Goal: Book appointment/travel/reservation

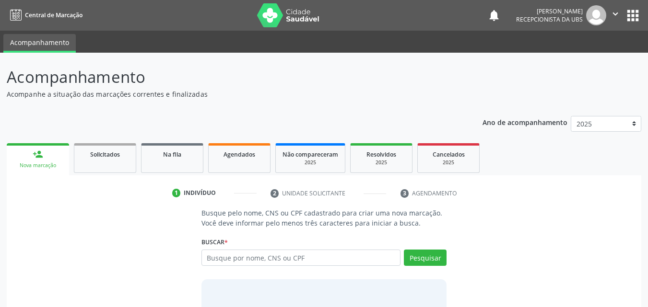
click at [321, 260] on input "text" at bounding box center [301, 258] width 200 height 16
type input "708001368601022"
click at [438, 261] on button "Pesquisar" at bounding box center [425, 258] width 43 height 16
type input "708001368601022"
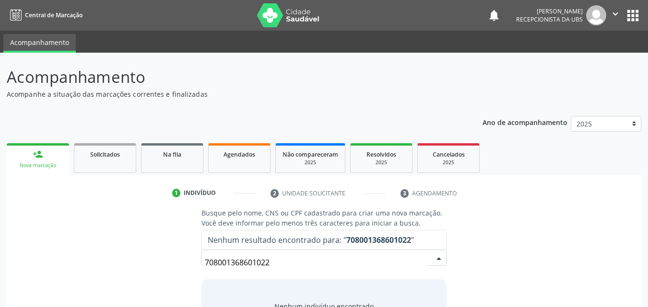
click at [351, 264] on input "708001368601022" at bounding box center [316, 262] width 223 height 19
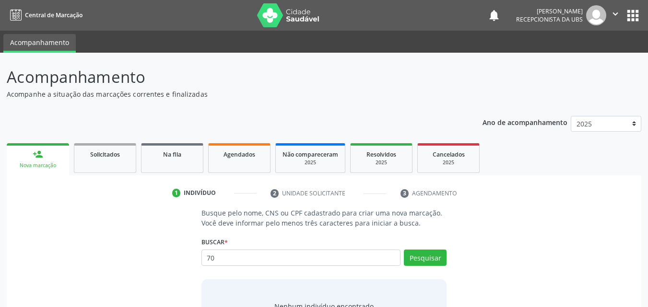
type input "7"
type input "+"
type input "708001368601022"
click at [420, 260] on button "Pesquisar" at bounding box center [425, 258] width 43 height 16
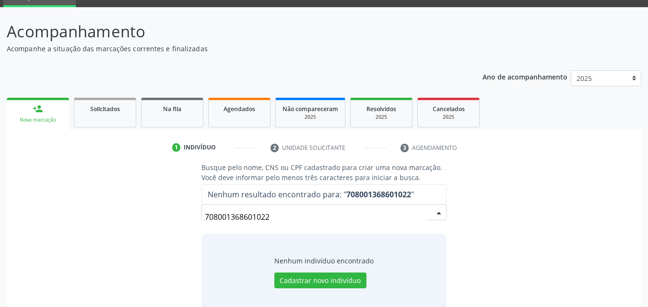
scroll to position [48, 0]
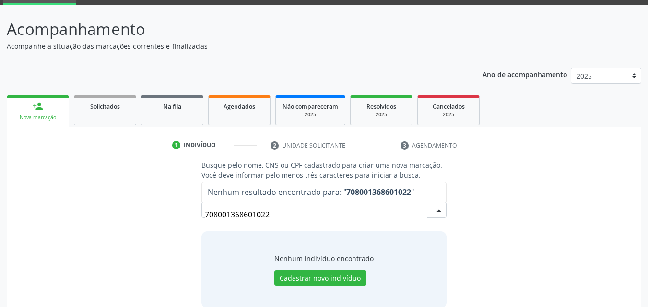
click at [342, 219] on input "708001368601022" at bounding box center [316, 214] width 223 height 19
click at [292, 215] on input "708001368601022" at bounding box center [316, 214] width 223 height 19
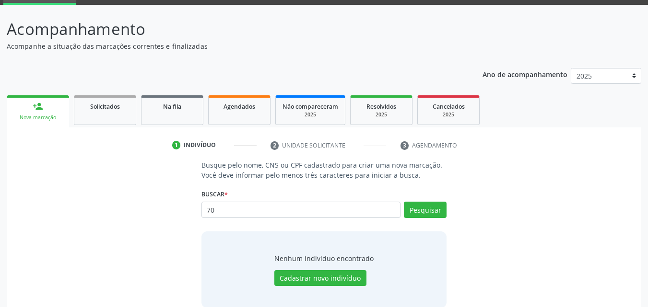
type input "7"
type input "[PERSON_NAME]"
click at [413, 215] on button "Pesquisar" at bounding box center [425, 210] width 43 height 16
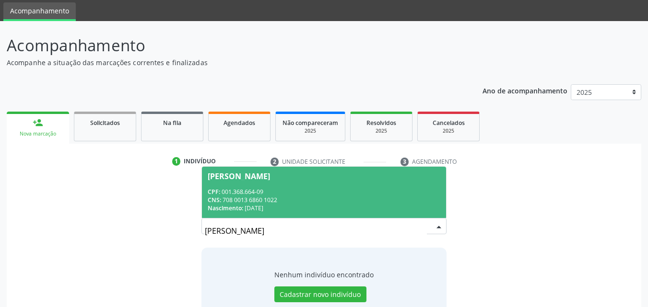
scroll to position [14, 0]
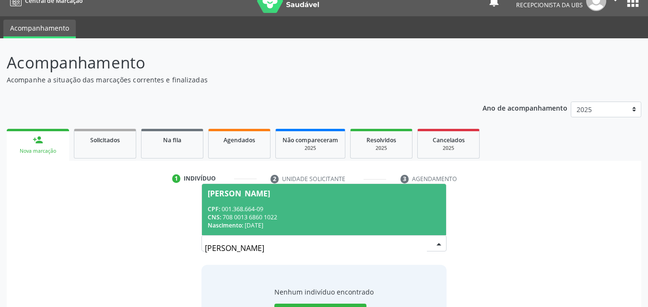
click at [278, 213] on div "CNS: 708 0013 6860 1022" at bounding box center [324, 217] width 233 height 8
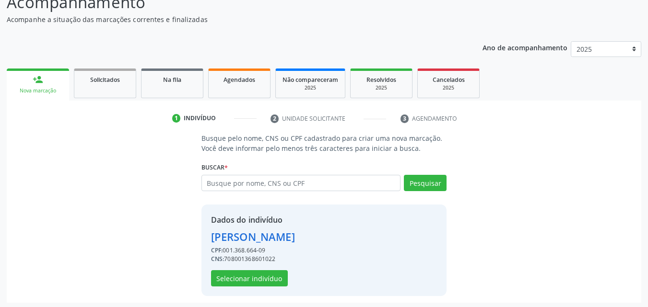
scroll to position [77, 0]
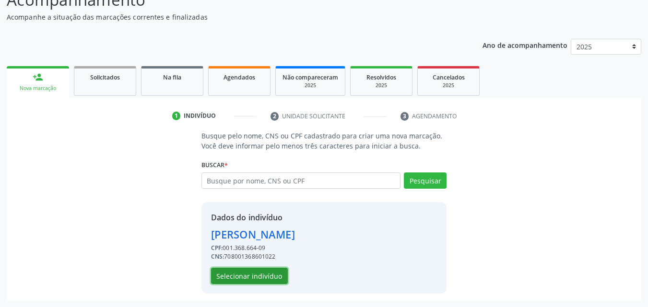
click at [263, 277] on button "Selecionar indivíduo" at bounding box center [249, 276] width 77 height 16
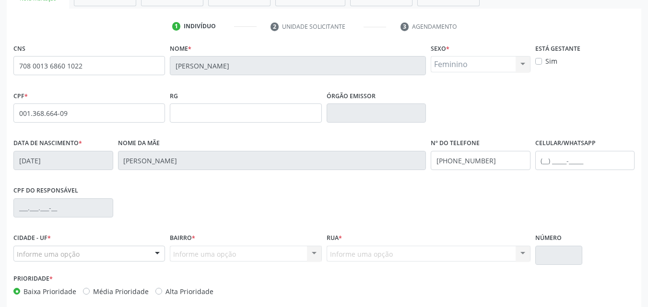
scroll to position [212, 0]
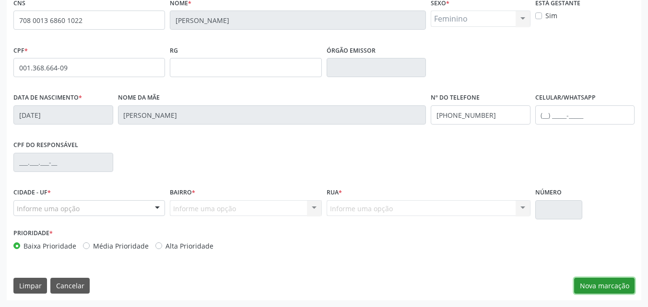
click at [611, 286] on button "Nova marcação" at bounding box center [604, 286] width 60 height 16
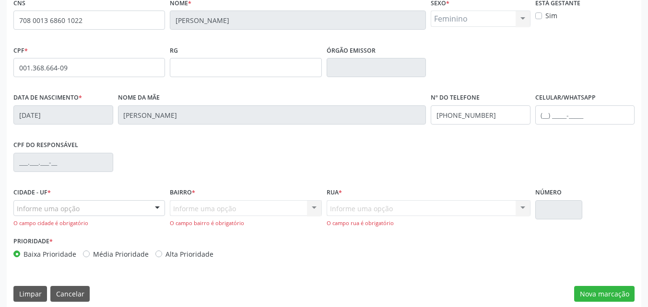
click at [122, 206] on div "Informe uma opção" at bounding box center [89, 209] width 152 height 16
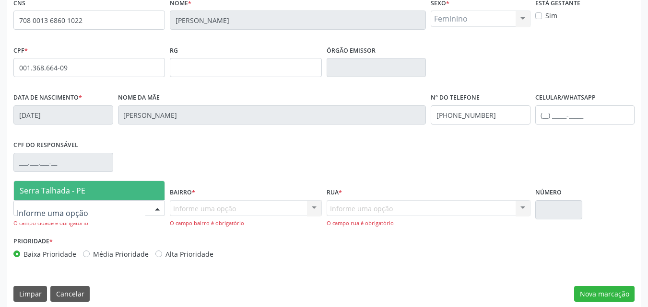
click at [89, 189] on span "Serra Talhada - PE" at bounding box center [89, 190] width 151 height 19
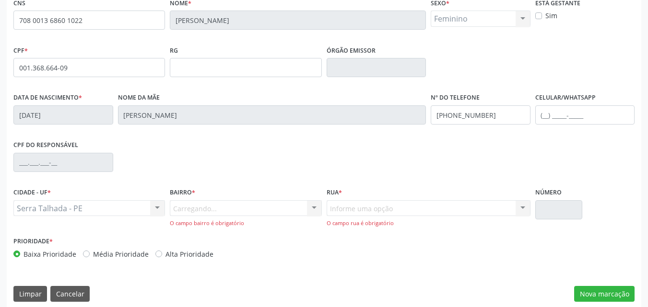
click at [184, 208] on div "Carregando... Nenhum resultado encontrado para: " " Nenhuma opção encontrada. D…" at bounding box center [246, 214] width 152 height 27
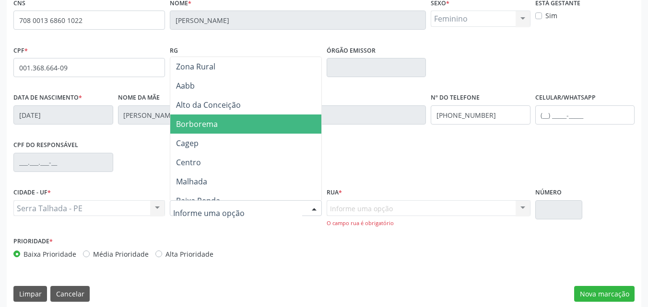
click at [231, 129] on span "Borborema" at bounding box center [247, 124] width 154 height 19
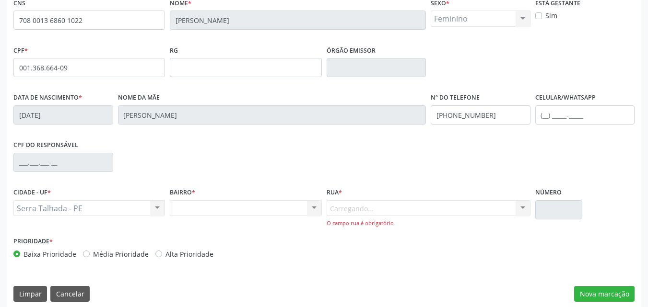
click at [355, 209] on div "Carregando... Nenhum resultado encontrado para: " " Nenhuma opção encontrada. D…" at bounding box center [429, 214] width 204 height 27
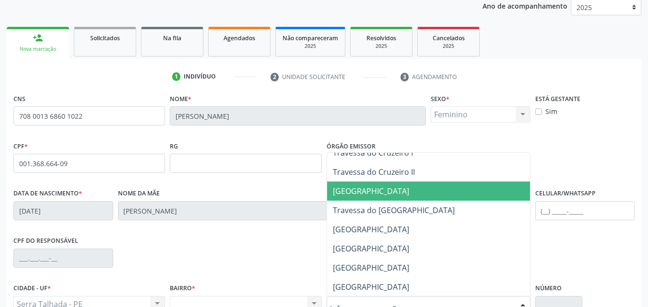
scroll to position [192, 0]
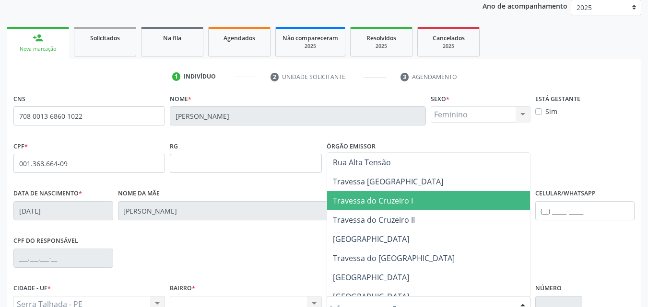
click at [418, 205] on span "Travessa do Cruzeiro I" at bounding box center [428, 200] width 203 height 19
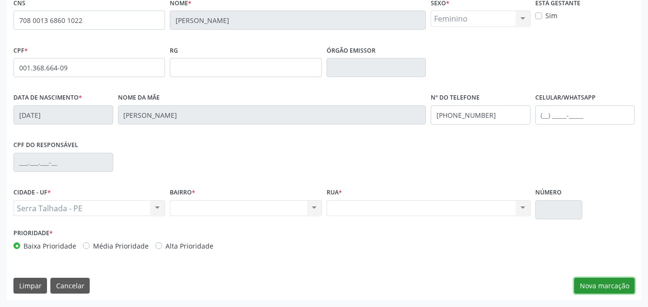
click at [612, 289] on button "Nova marcação" at bounding box center [604, 286] width 60 height 16
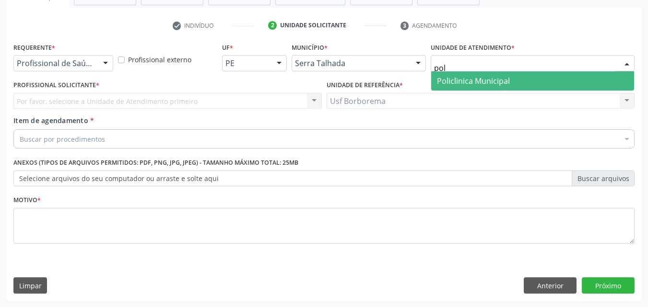
type input "poli"
click at [464, 83] on span "Policlinica Municipal" at bounding box center [473, 81] width 73 height 11
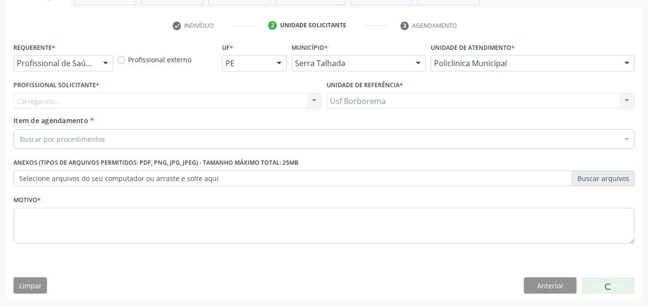
click at [71, 104] on div "Carregando... Nenhum resultado encontrado para: " " Não há nenhuma opção para s…" at bounding box center [167, 101] width 308 height 16
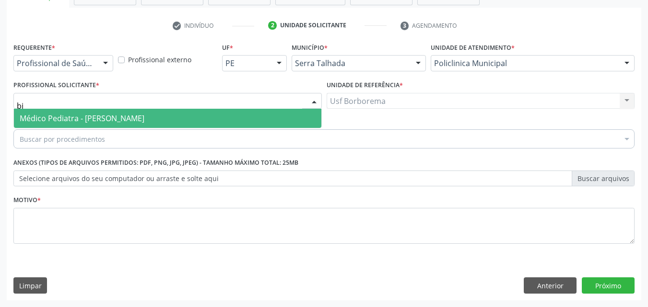
type input "bia"
click at [78, 118] on span "Médico Pediatra - [PERSON_NAME]" at bounding box center [82, 118] width 125 height 11
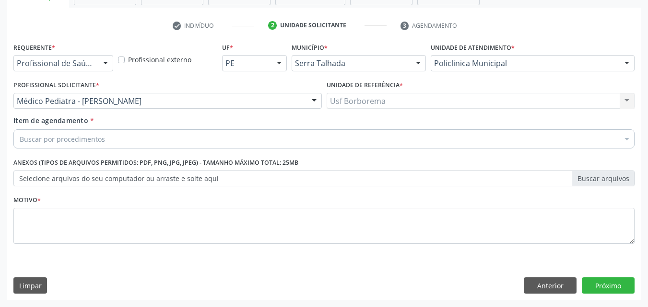
click at [73, 145] on div "Buscar por procedimentos" at bounding box center [323, 139] width 621 height 19
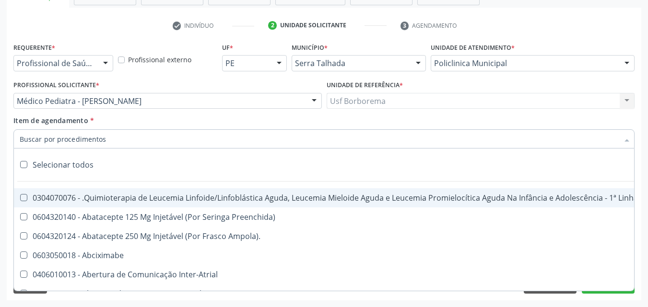
click at [71, 141] on input "Item de agendamento *" at bounding box center [319, 139] width 599 height 19
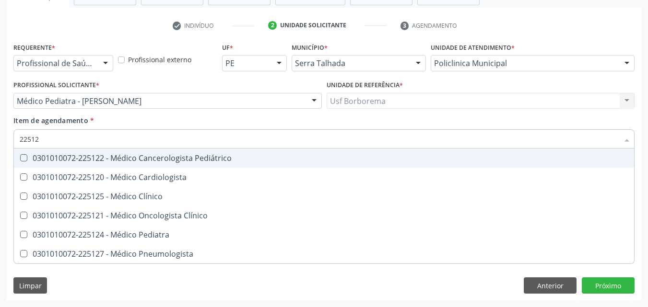
type input "225124"
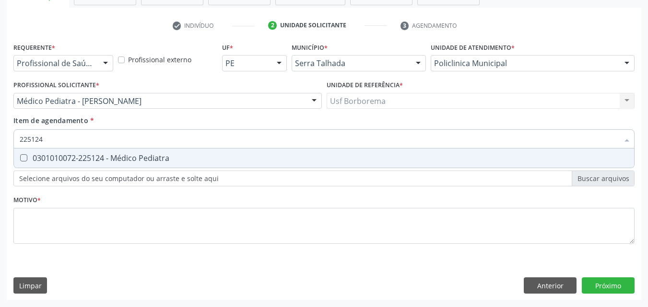
click at [113, 157] on div "0301010072-225124 - Médico Pediatra" at bounding box center [324, 158] width 609 height 8
checkbox Pediatra "true"
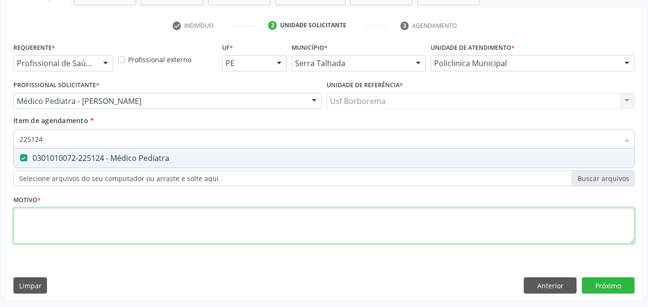
click at [124, 217] on div "Requerente * Profissional de Saúde Profissional de Saúde Paciente Nenhum result…" at bounding box center [323, 148] width 621 height 217
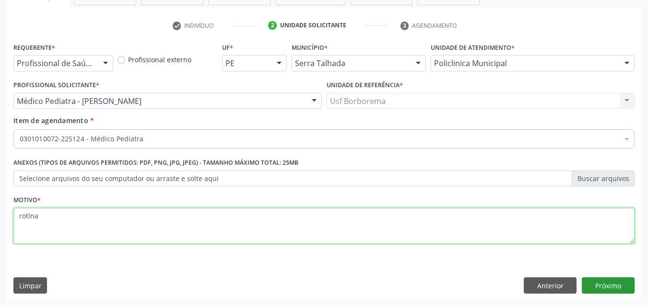
type textarea "rotina"
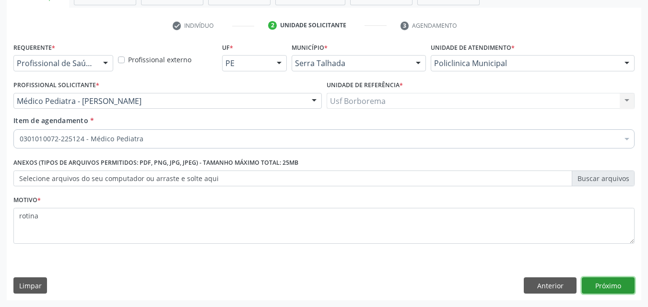
click at [596, 285] on button "Próximo" at bounding box center [608, 286] width 53 height 16
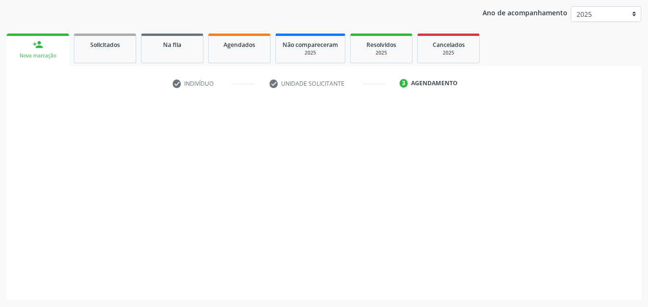
scroll to position [110, 0]
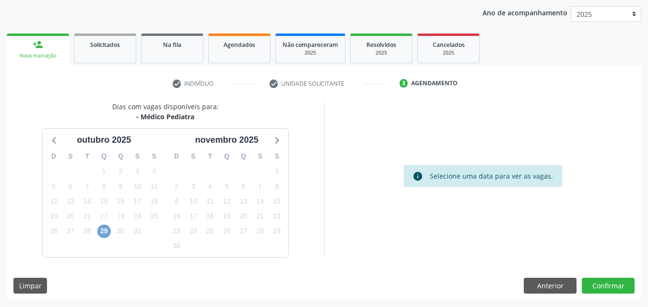
click at [106, 233] on span "29" at bounding box center [103, 231] width 13 height 13
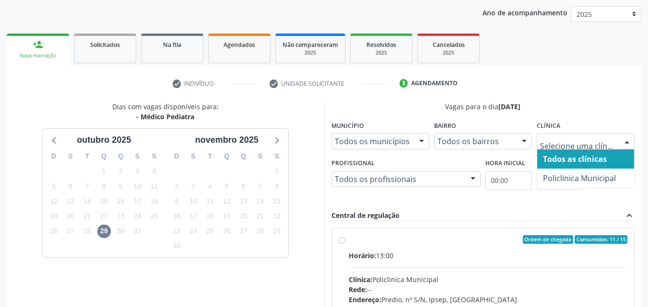
drag, startPoint x: 545, startPoint y: 138, endPoint x: 554, endPoint y: 153, distance: 17.2
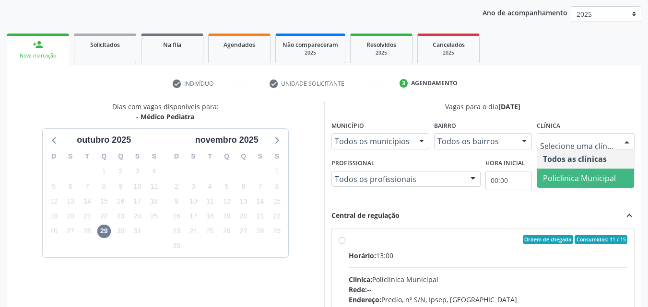
click at [559, 177] on span "Policlinica Municipal" at bounding box center [579, 178] width 73 height 11
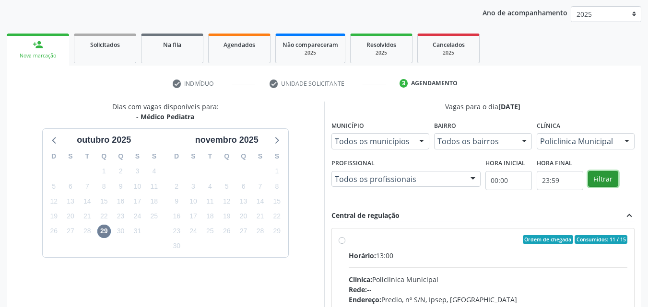
click at [607, 173] on button "Filtrar" at bounding box center [603, 179] width 30 height 16
drag, startPoint x: 607, startPoint y: 173, endPoint x: 442, endPoint y: 165, distance: 164.8
click at [600, 176] on button "Filtrar" at bounding box center [603, 179] width 30 height 16
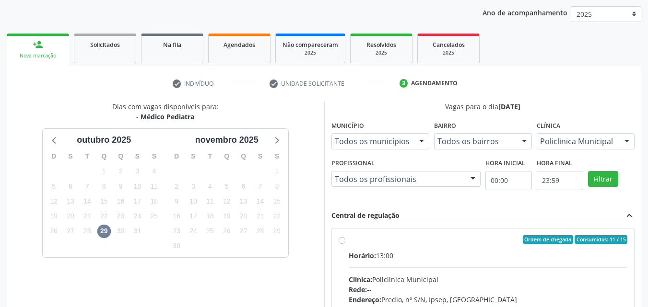
click at [349, 240] on label "Ordem de chegada Consumidos: 11 / 15 Horário: 13:00 Clínica: Policlinica Munici…" at bounding box center [488, 309] width 279 height 147
click at [344, 240] on input "Ordem de chegada Consumidos: 11 / 15 Horário: 13:00 Clínica: Policlinica Munici…" at bounding box center [342, 240] width 7 height 9
radio input "true"
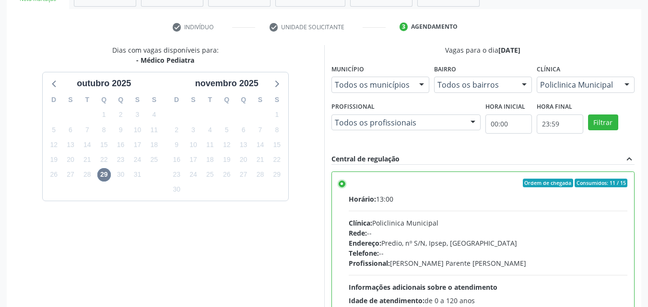
scroll to position [266, 0]
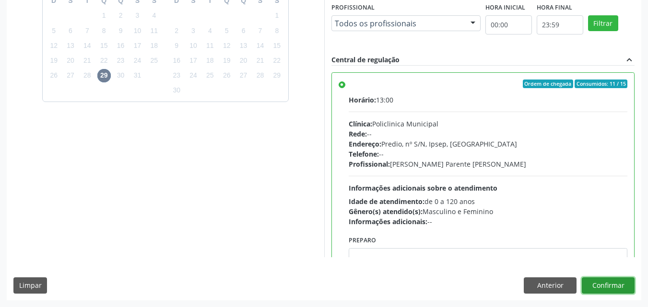
click at [625, 284] on button "Confirmar" at bounding box center [608, 286] width 53 height 16
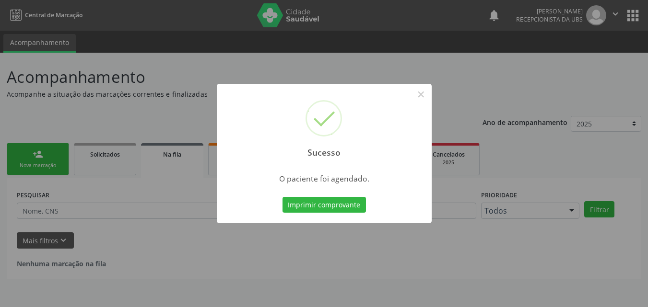
scroll to position [0, 0]
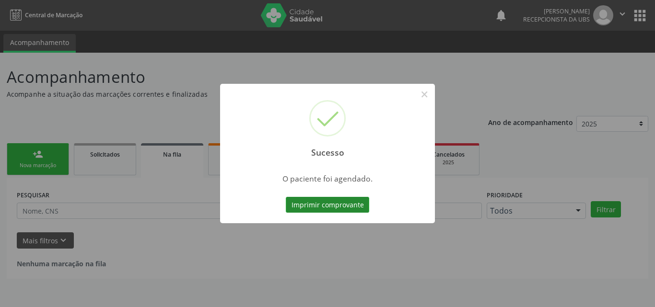
click at [303, 201] on button "Imprimir comprovante" at bounding box center [327, 205] width 83 height 16
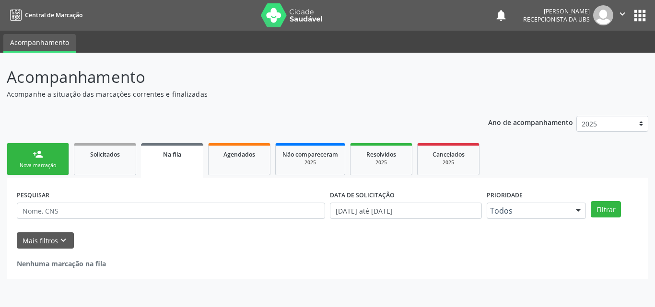
click at [36, 165] on div "Nova marcação" at bounding box center [38, 165] width 48 height 7
click at [38, 165] on div "Nova marcação" at bounding box center [38, 165] width 48 height 7
click at [40, 165] on div "Nova marcação" at bounding box center [38, 165] width 48 height 7
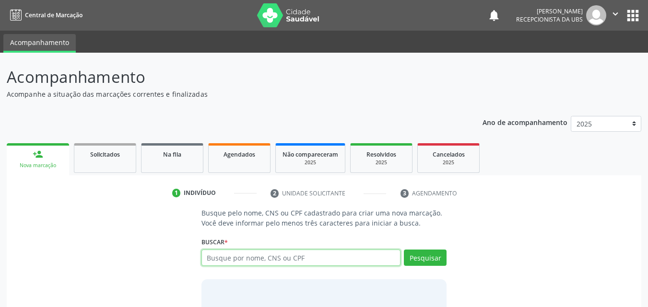
click at [249, 254] on input "text" at bounding box center [301, 258] width 200 height 16
type input "18070109459"
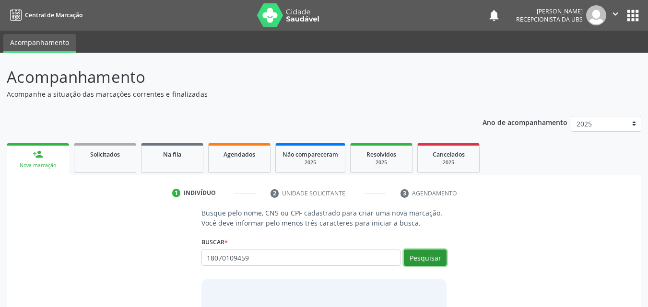
click at [422, 259] on button "Pesquisar" at bounding box center [425, 258] width 43 height 16
type input "18070109459"
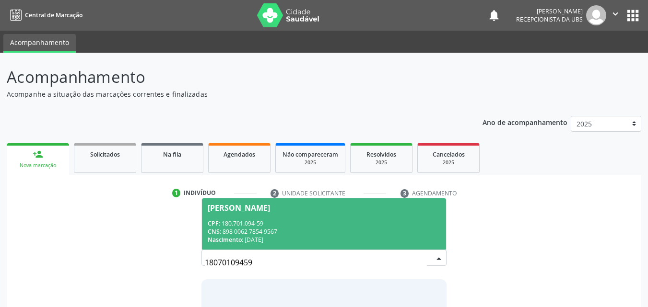
click at [318, 229] on div "CNS: 898 0062 7854 9567" at bounding box center [324, 232] width 233 height 8
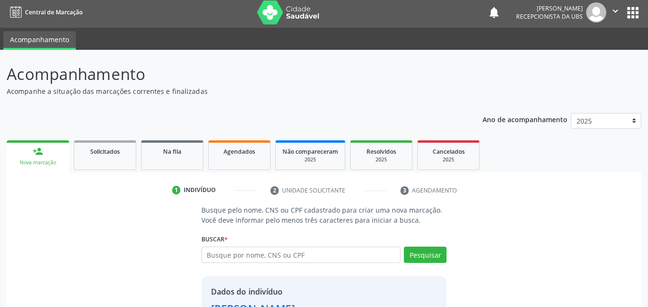
scroll to position [77, 0]
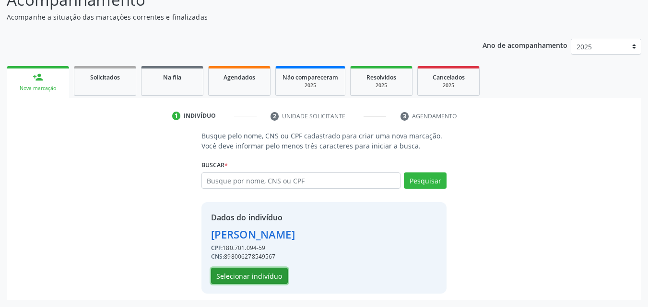
click at [229, 273] on button "Selecionar indivíduo" at bounding box center [249, 276] width 77 height 16
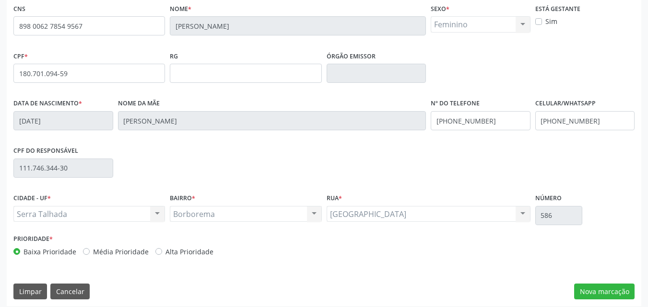
scroll to position [212, 0]
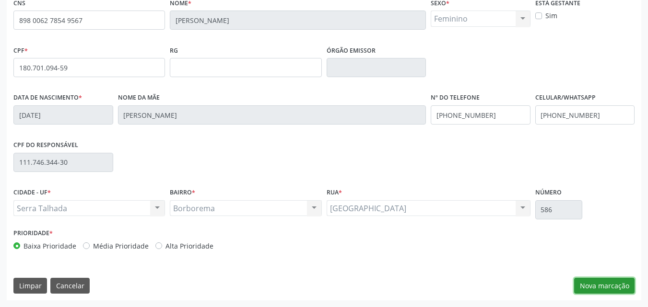
click at [606, 288] on button "Nova marcação" at bounding box center [604, 286] width 60 height 16
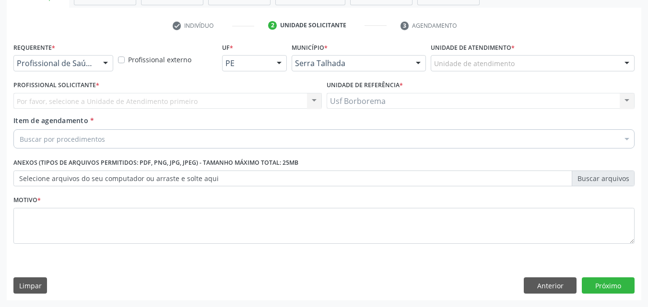
scroll to position [168, 0]
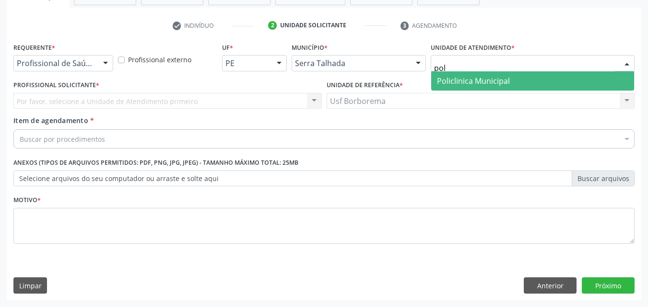
type input "poli"
click at [497, 85] on span "Policlinica Municipal" at bounding box center [473, 81] width 73 height 11
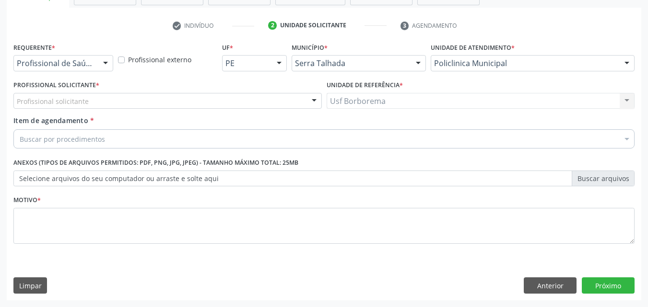
click at [134, 101] on div "Profissional solicitante" at bounding box center [167, 101] width 308 height 16
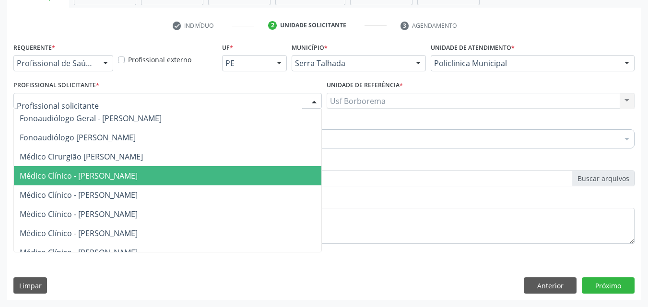
click at [109, 179] on span "Médico Clínico - [PERSON_NAME]" at bounding box center [79, 176] width 118 height 11
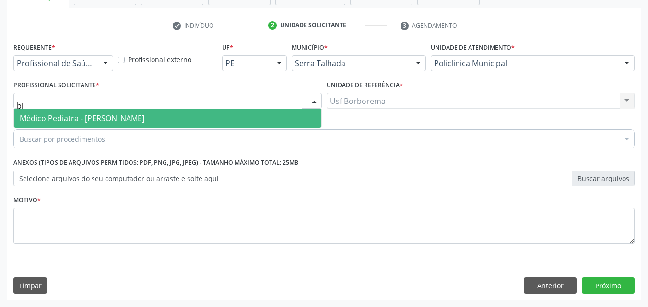
type input "bia"
drag, startPoint x: 190, startPoint y: 115, endPoint x: 186, endPoint y: 118, distance: 5.5
click at [144, 116] on span "Médico Pediatra - [PERSON_NAME]" at bounding box center [82, 118] width 125 height 11
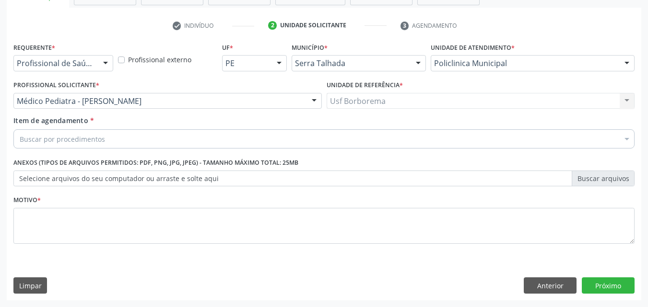
click at [180, 137] on div "Buscar por procedimentos" at bounding box center [323, 139] width 621 height 19
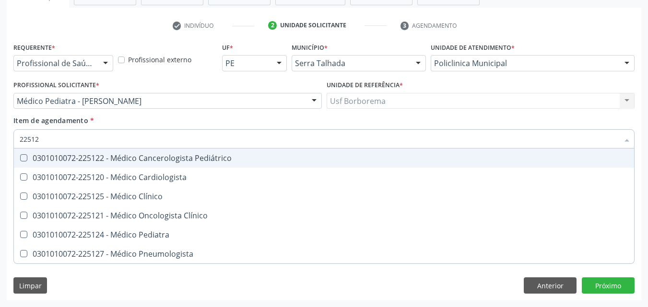
type input "225124"
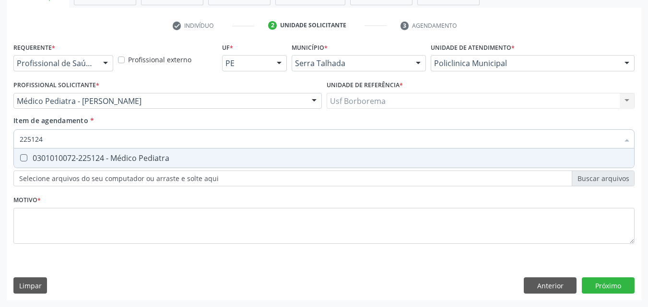
click at [267, 161] on div "0301010072-225124 - Médico Pediatra" at bounding box center [324, 158] width 609 height 8
checkbox Pediatra "true"
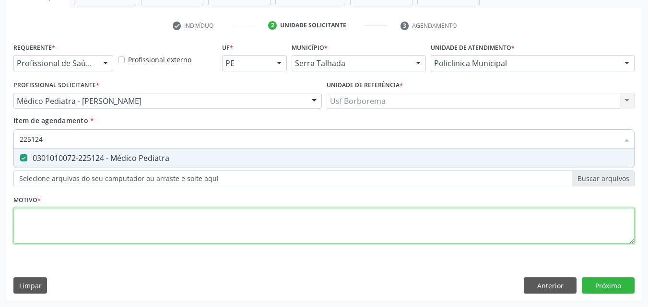
click at [224, 218] on div "Requerente * Profissional de Saúde Profissional de Saúde Paciente Nenhum result…" at bounding box center [323, 148] width 621 height 217
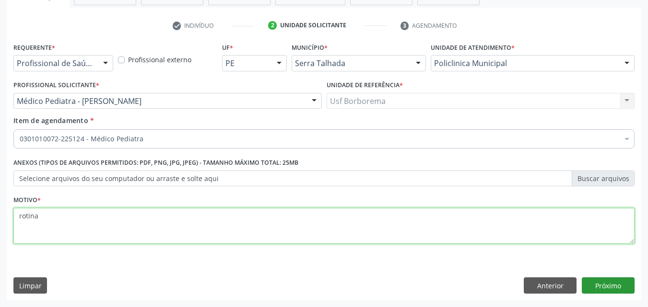
type textarea "rotina"
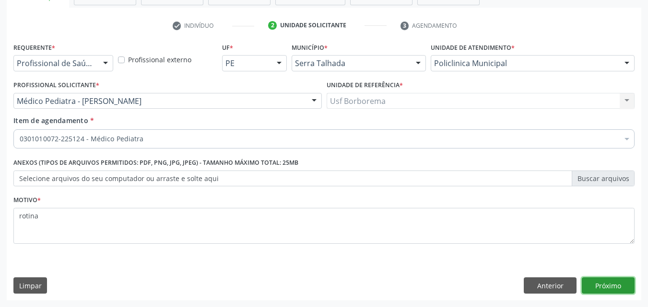
click at [605, 285] on button "Próximo" at bounding box center [608, 286] width 53 height 16
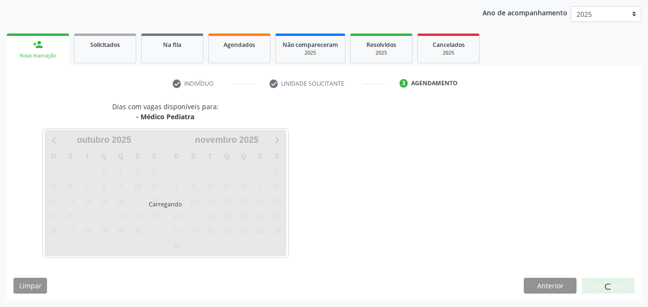
scroll to position [110, 0]
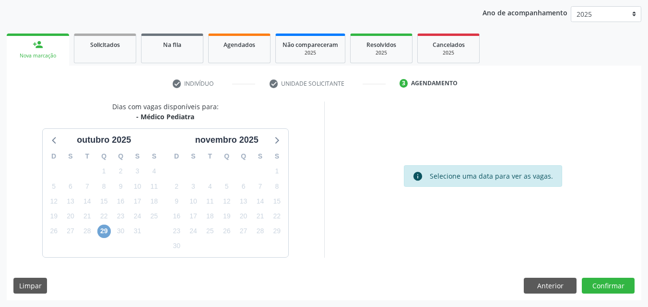
click at [108, 234] on span "29" at bounding box center [103, 231] width 13 height 13
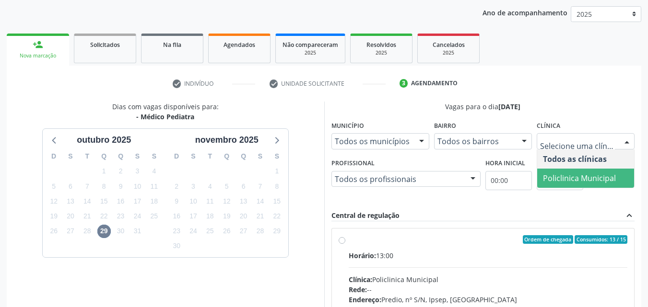
click at [590, 175] on span "Policlinica Municipal" at bounding box center [579, 178] width 73 height 11
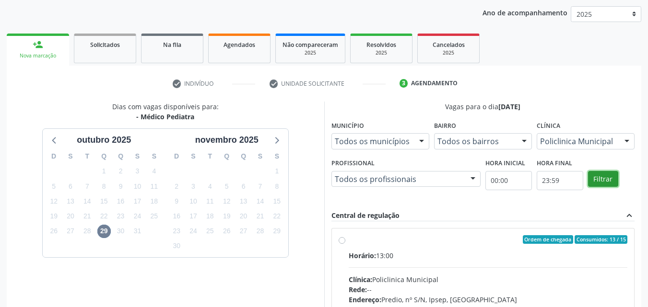
click at [609, 178] on button "Filtrar" at bounding box center [603, 179] width 30 height 16
click at [608, 178] on button "Filtrar" at bounding box center [603, 179] width 30 height 16
drag, startPoint x: 608, startPoint y: 178, endPoint x: 435, endPoint y: 184, distance: 173.3
click at [603, 178] on button "Filtrar" at bounding box center [603, 179] width 30 height 16
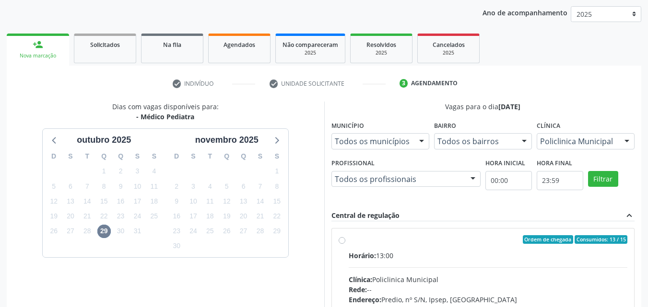
click at [349, 242] on label "Ordem de chegada Consumidos: 13 / 15 Horário: 13:00 Clínica: Policlinica Munici…" at bounding box center [488, 309] width 279 height 147
click at [341, 242] on input "Ordem de chegada Consumidos: 13 / 15 Horário: 13:00 Clínica: Policlinica Munici…" at bounding box center [342, 240] width 7 height 9
radio input "true"
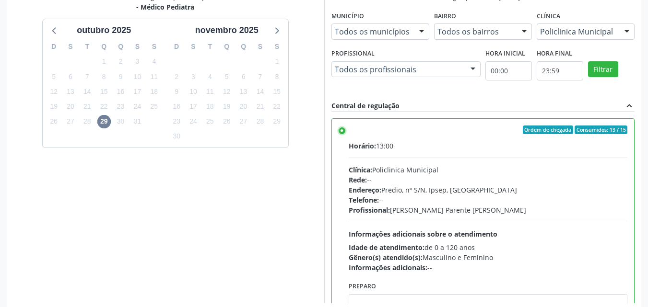
scroll to position [266, 0]
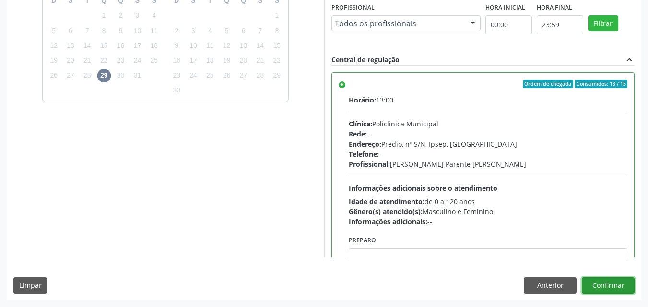
click at [626, 288] on button "Confirmar" at bounding box center [608, 286] width 53 height 16
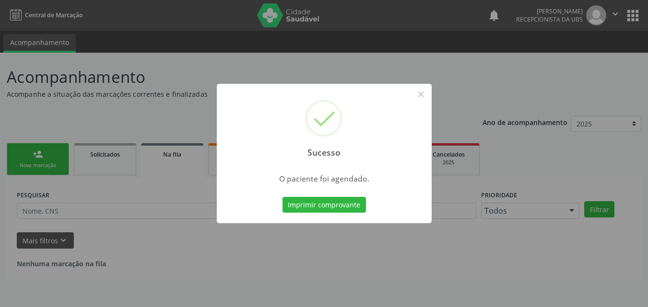
scroll to position [0, 0]
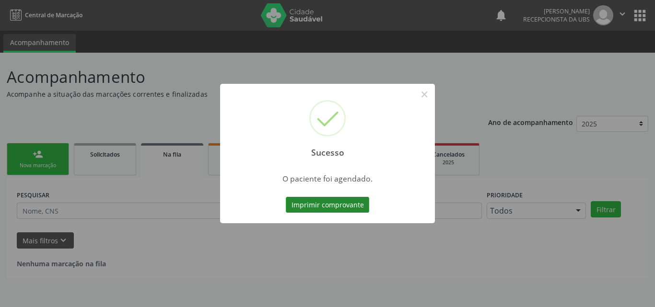
click at [338, 203] on button "Imprimir comprovante" at bounding box center [327, 205] width 83 height 16
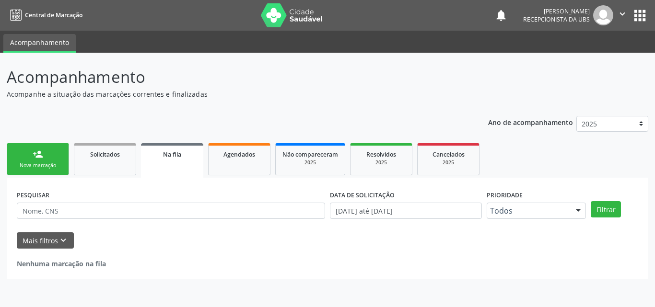
click at [38, 157] on div "person_add" at bounding box center [38, 154] width 11 height 11
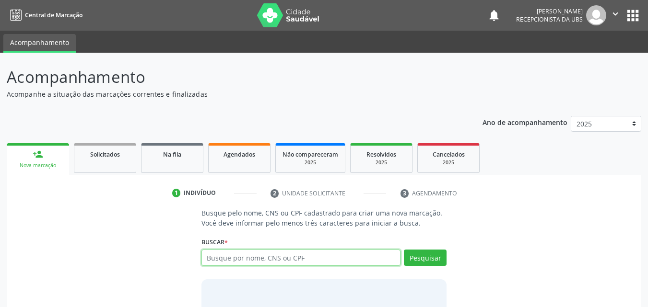
click at [228, 260] on input "text" at bounding box center [301, 258] width 200 height 16
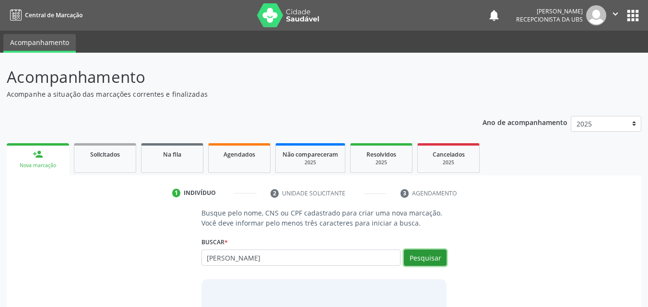
click at [410, 252] on button "Pesquisar" at bounding box center [425, 258] width 43 height 16
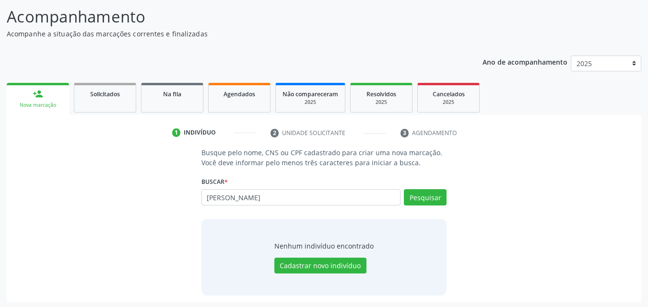
scroll to position [62, 0]
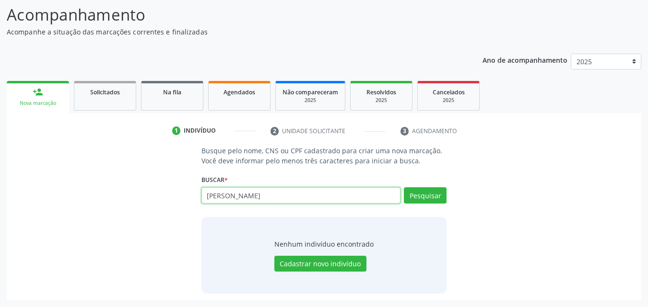
click at [276, 197] on input "[PERSON_NAME]" at bounding box center [301, 196] width 200 height 16
type input "a"
click at [274, 199] on input "text" at bounding box center [301, 196] width 200 height 16
type input "30"
